Goal: Information Seeking & Learning: Compare options

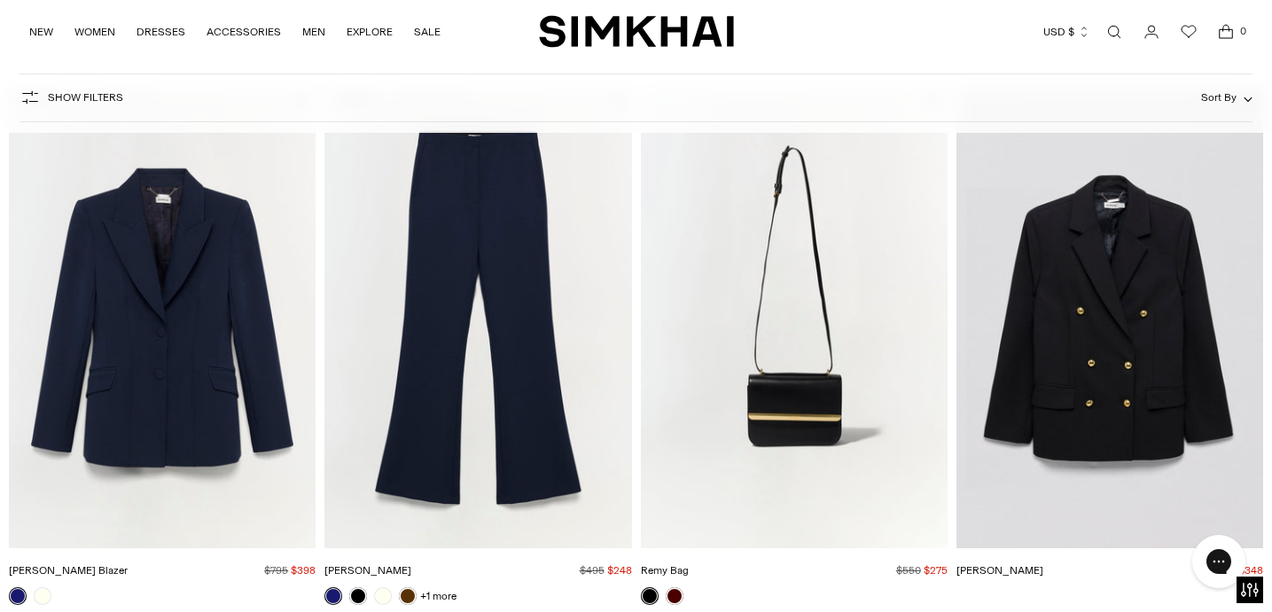
scroll to position [2932, 0]
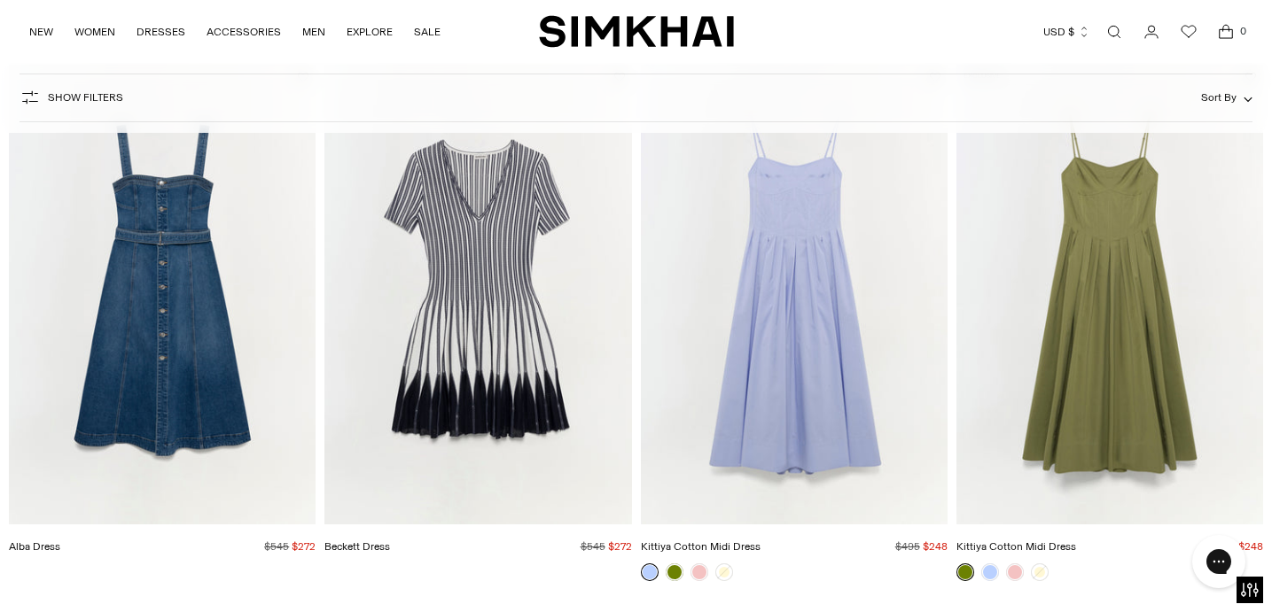
click at [0, 0] on img "Kittiya Cotton Midi Dress" at bounding box center [0, 0] width 0 height 0
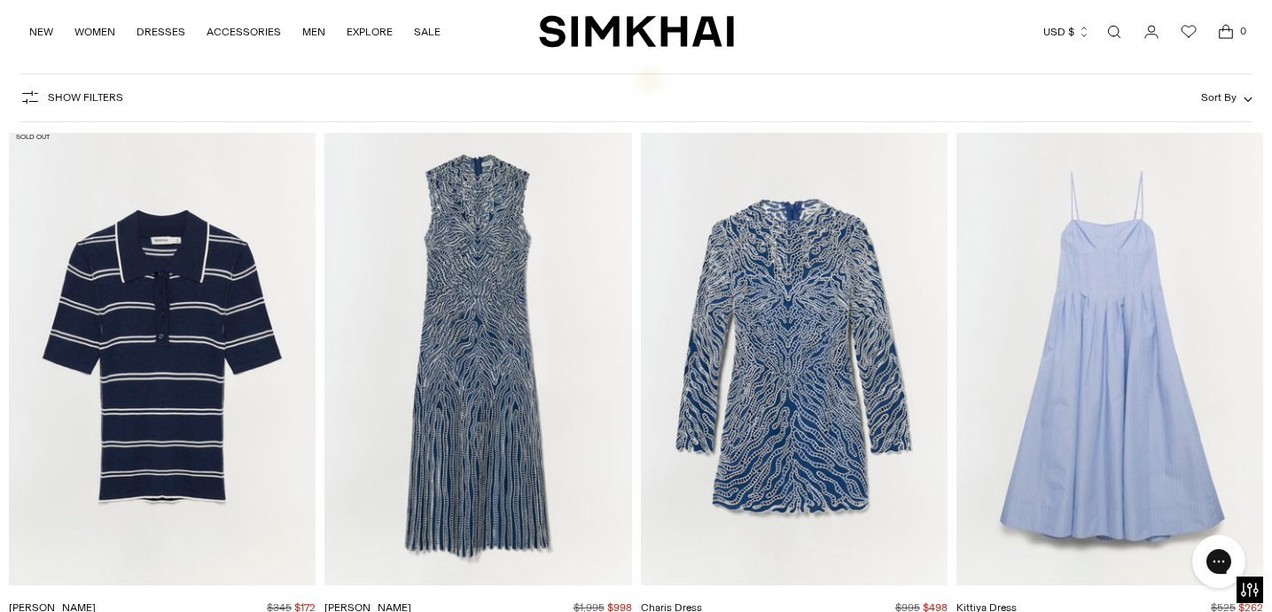
scroll to position [5740, 0]
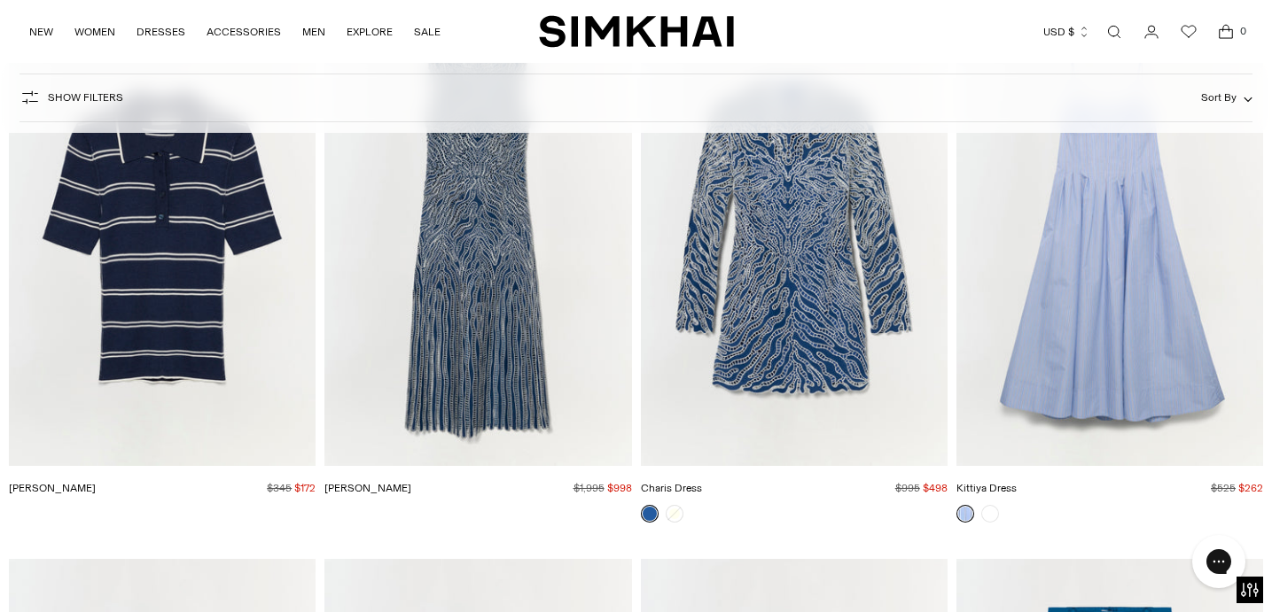
click at [0, 0] on img "Kittiya Dress" at bounding box center [0, 0] width 0 height 0
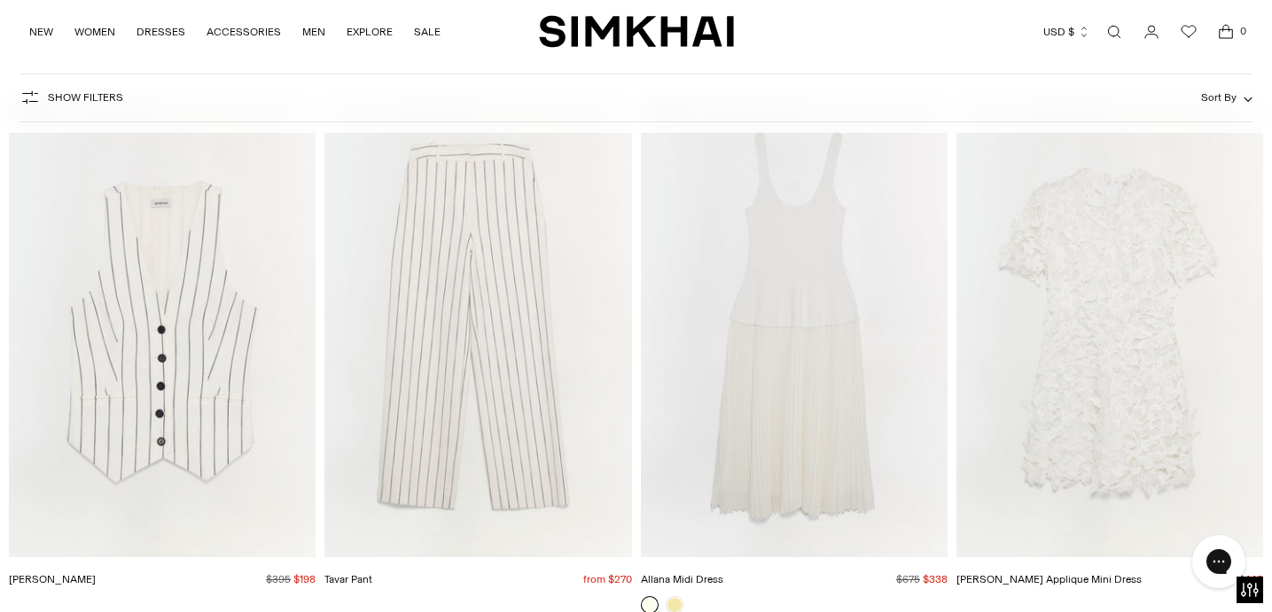
scroll to position [9234, 0]
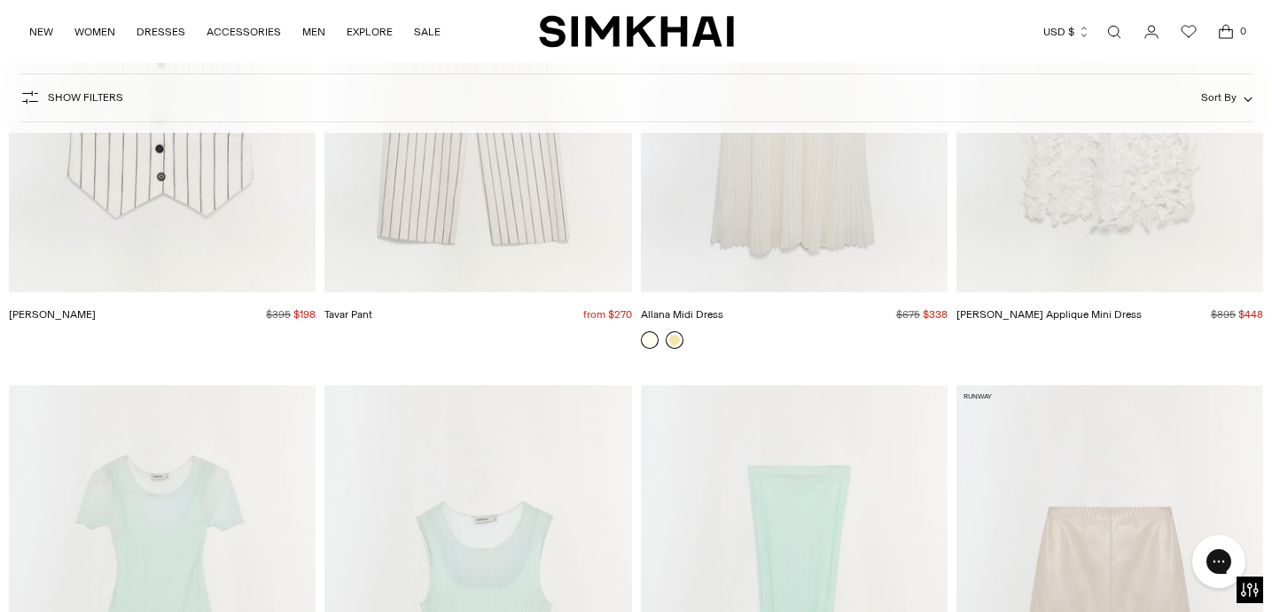
click at [679, 339] on link at bounding box center [675, 340] width 18 height 18
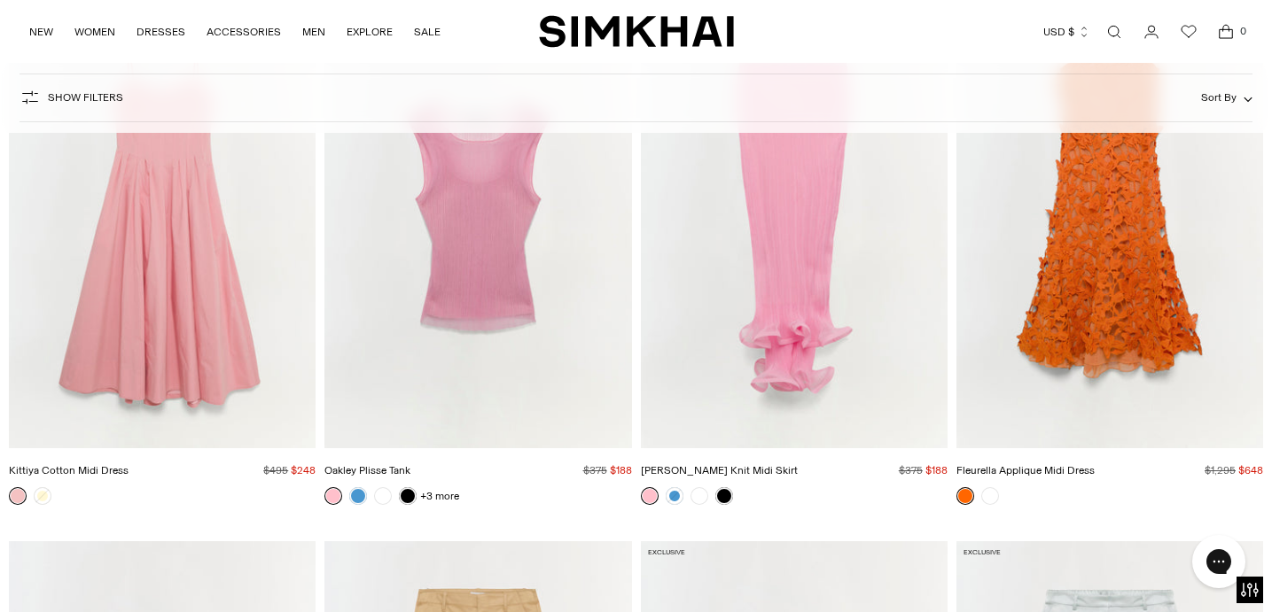
scroll to position [15151, 0]
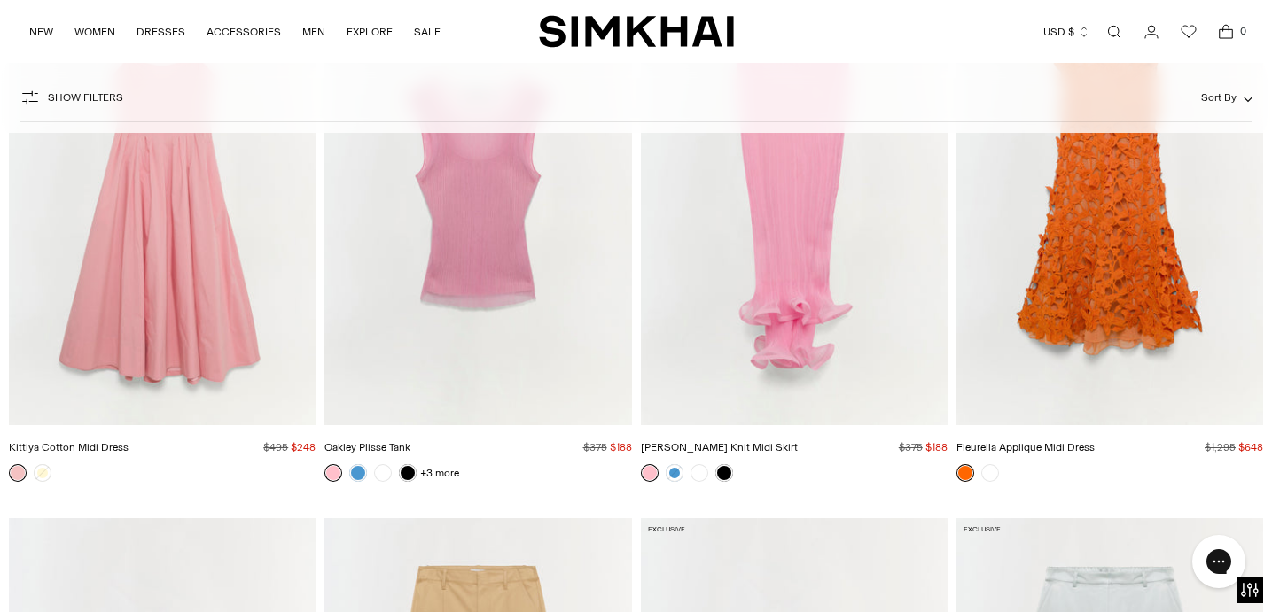
click at [0, 0] on img "Kittiya Cotton Midi Dress" at bounding box center [0, 0] width 0 height 0
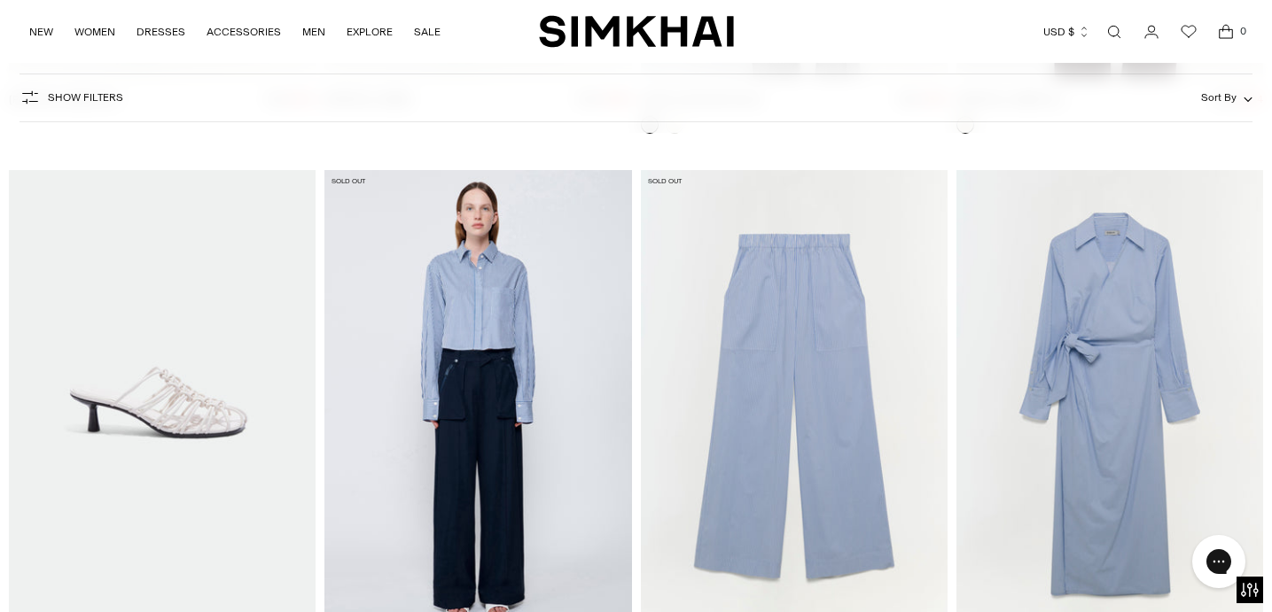
scroll to position [31496, 0]
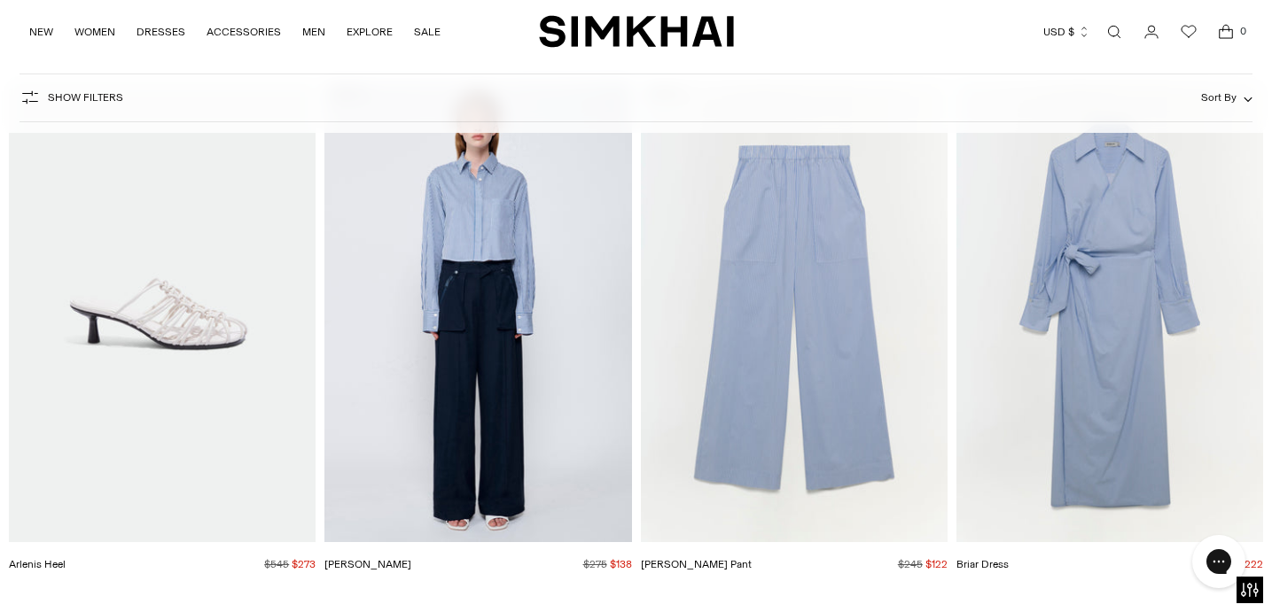
click at [0, 0] on img "Renata Shirt" at bounding box center [0, 0] width 0 height 0
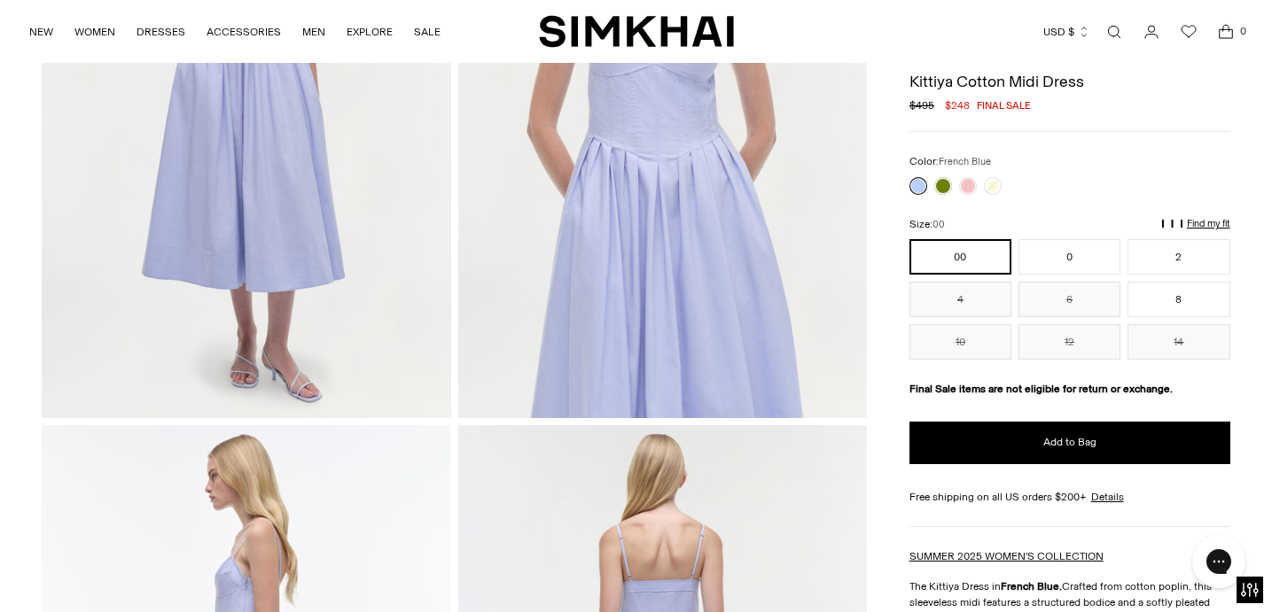
scroll to position [209, 0]
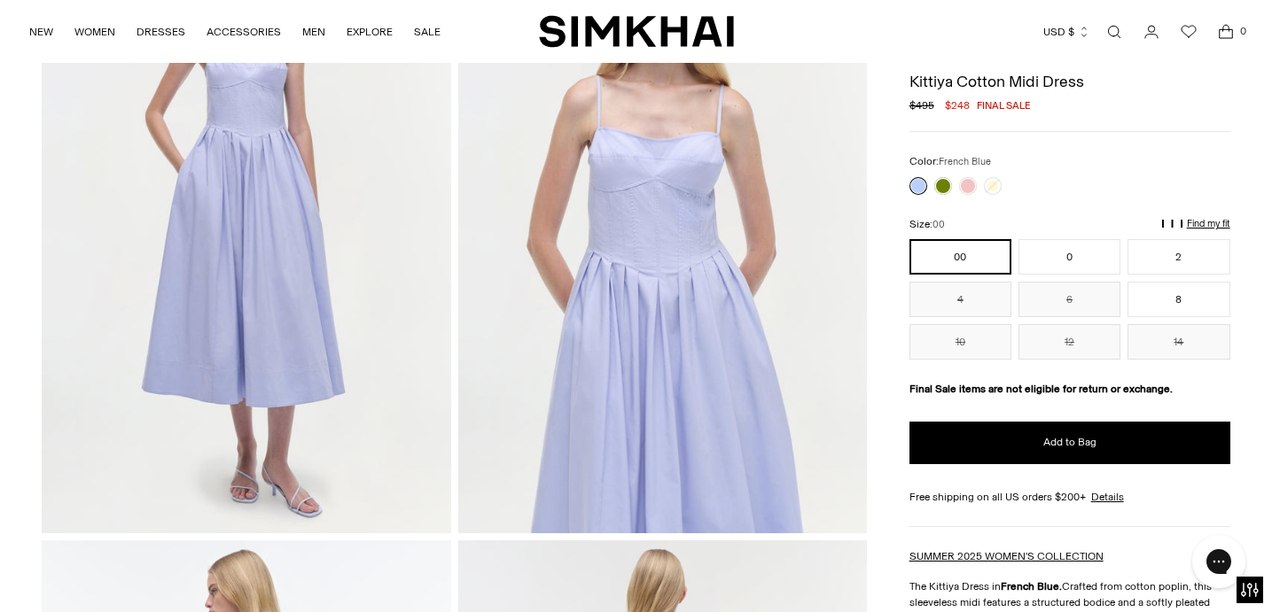
click at [613, 246] on img at bounding box center [662, 225] width 409 height 613
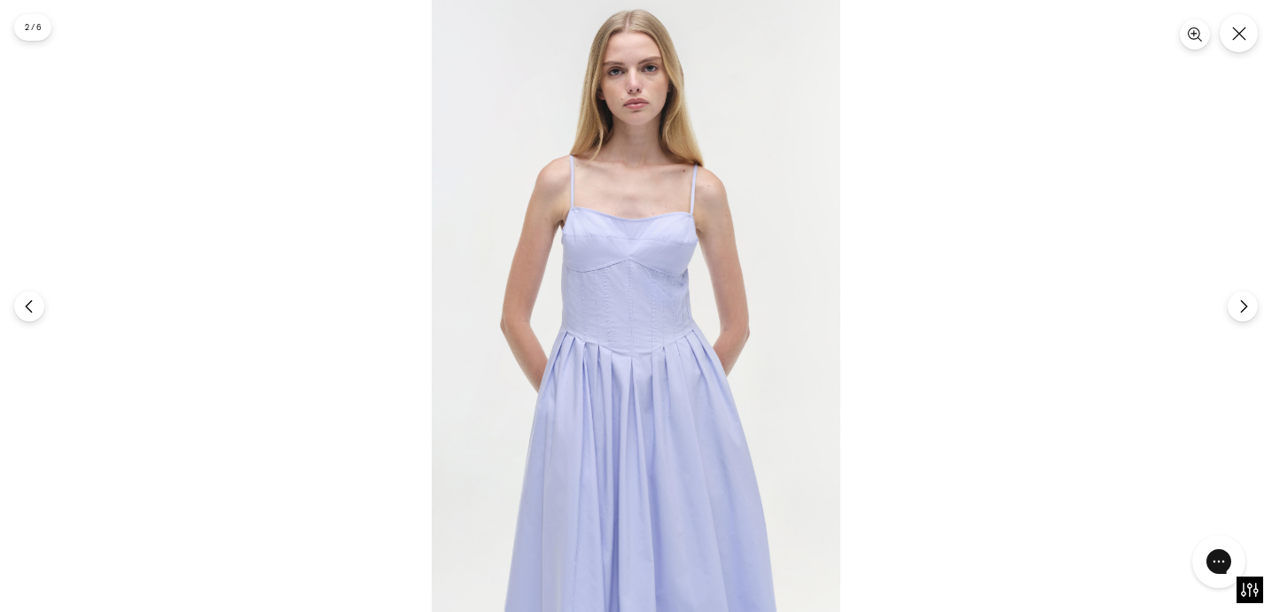
click at [613, 246] on img at bounding box center [636, 306] width 409 height 612
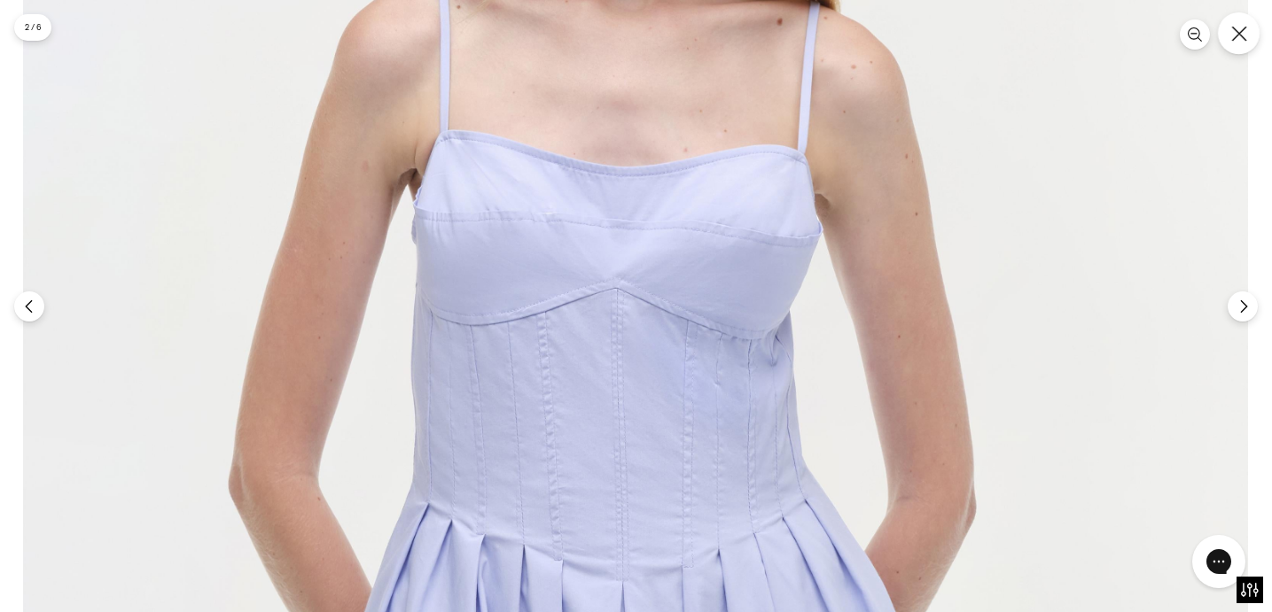
click at [1239, 50] on button "Close" at bounding box center [1239, 33] width 42 height 42
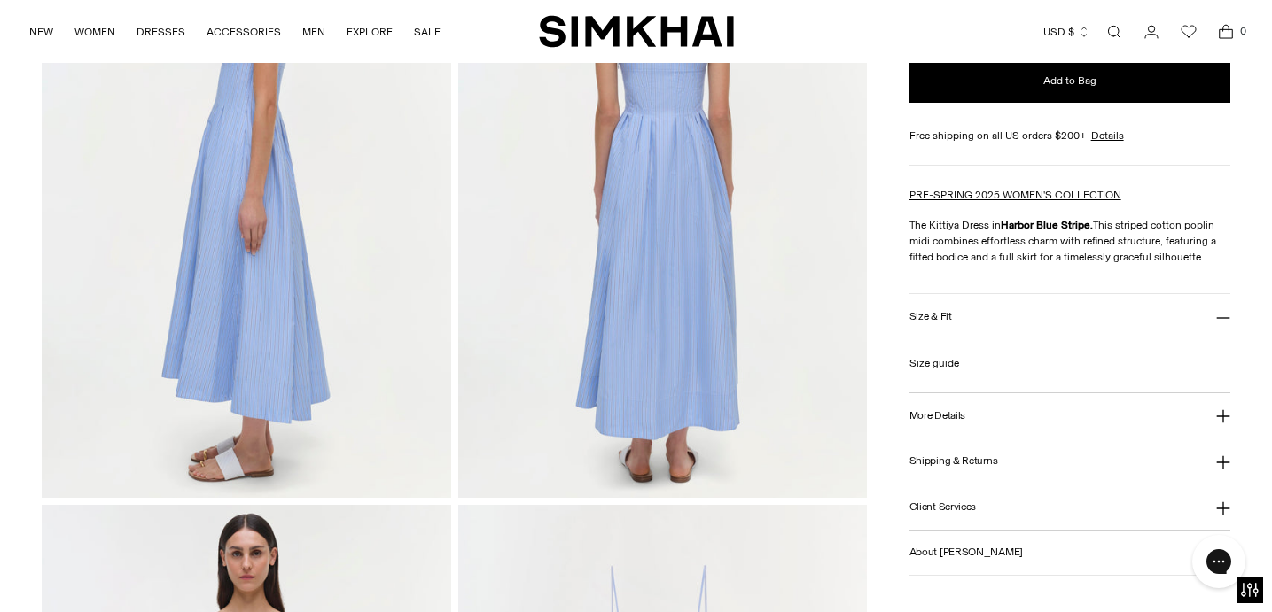
scroll to position [893, 0]
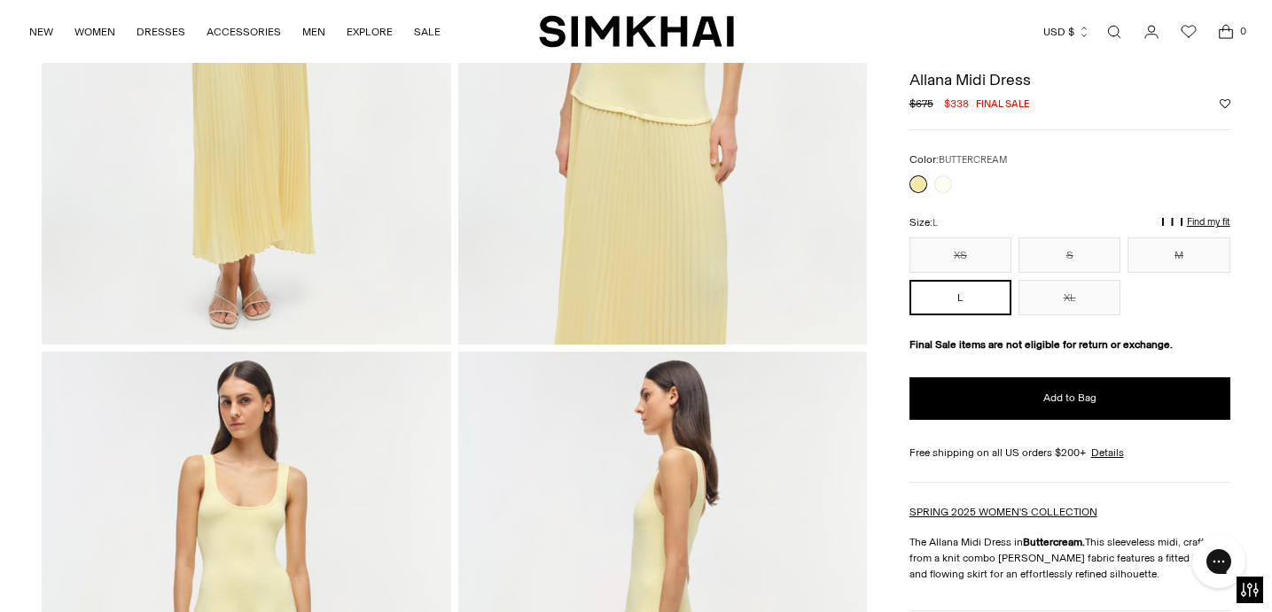
scroll to position [218, 0]
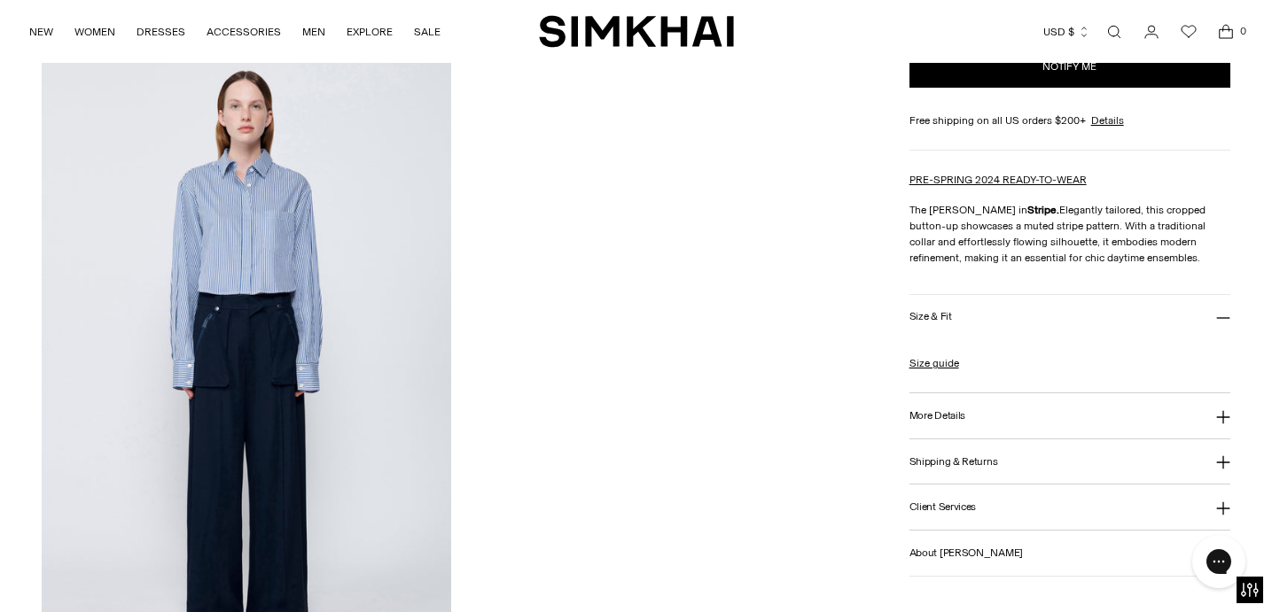
scroll to position [1421, 0]
